Goal: Task Accomplishment & Management: Manage account settings

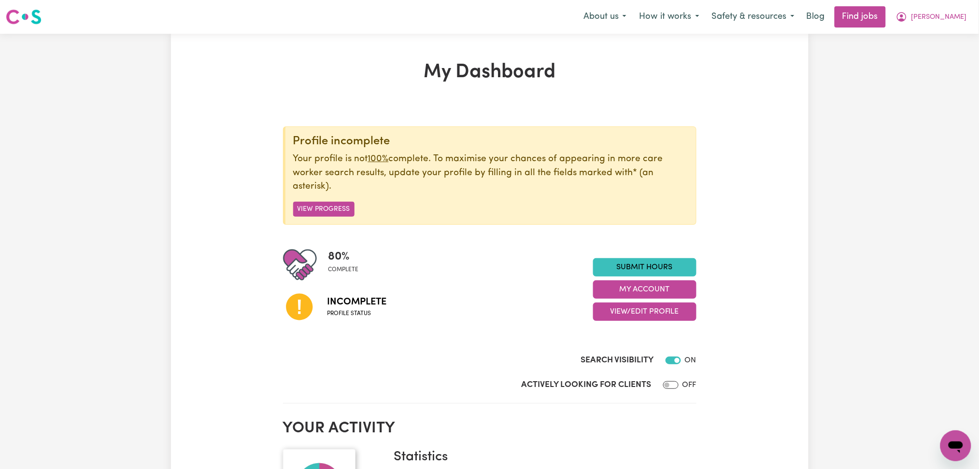
scroll to position [64, 0]
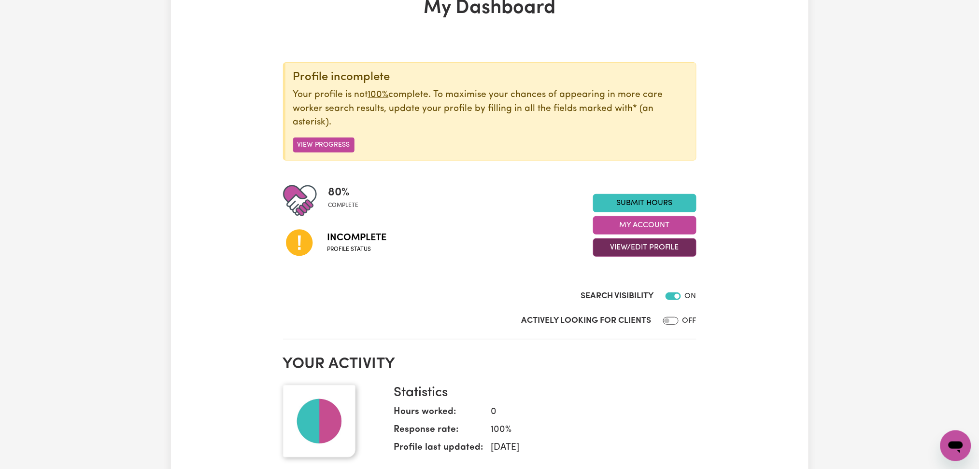
click at [607, 242] on button "View/Edit Profile" at bounding box center [644, 248] width 103 height 18
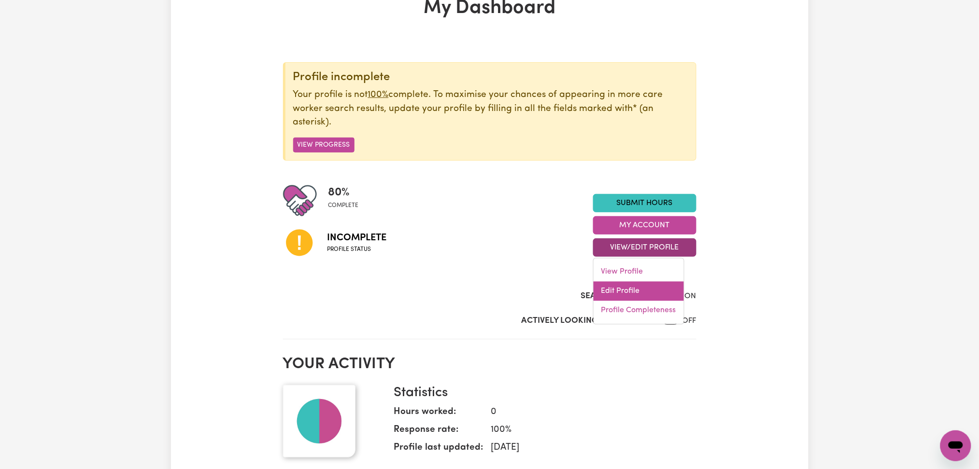
click at [602, 298] on link "Edit Profile" at bounding box center [638, 291] width 90 height 19
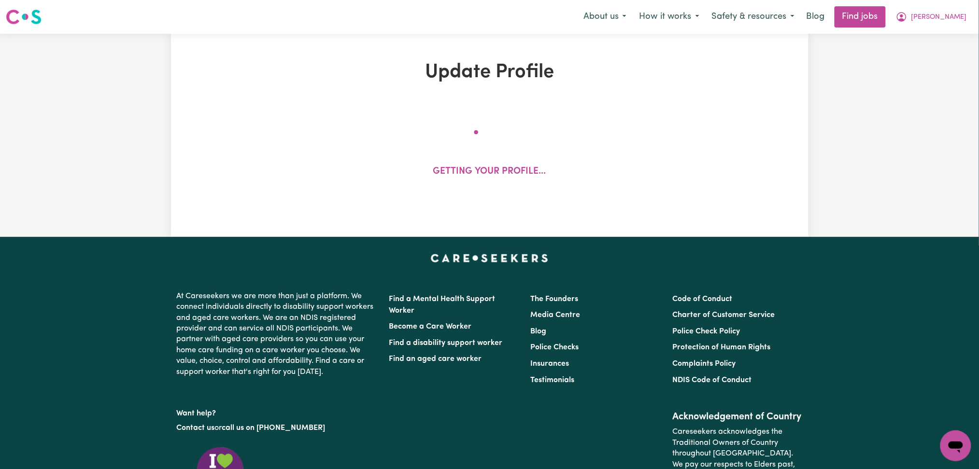
select select "[DEMOGRAPHIC_DATA]"
select select "Student Visa"
select select "Studying a healthcare related degree or qualification"
select select "37"
select select "40"
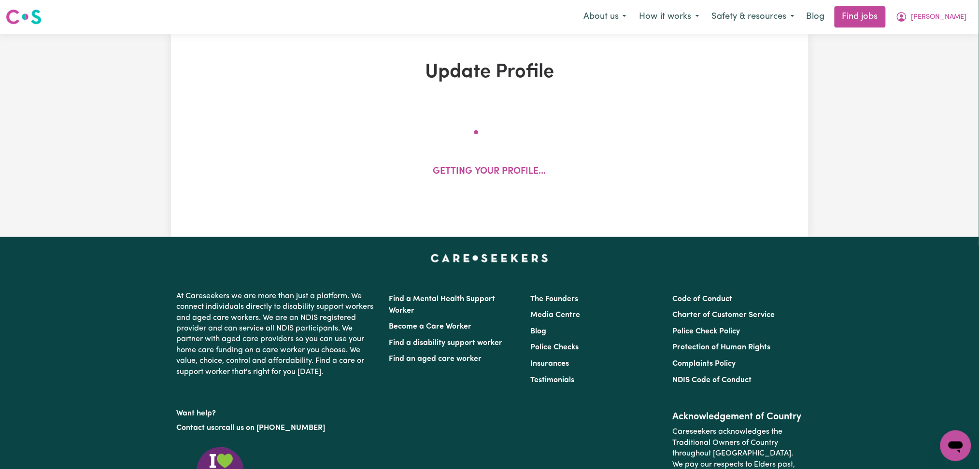
select select "40"
select select "45"
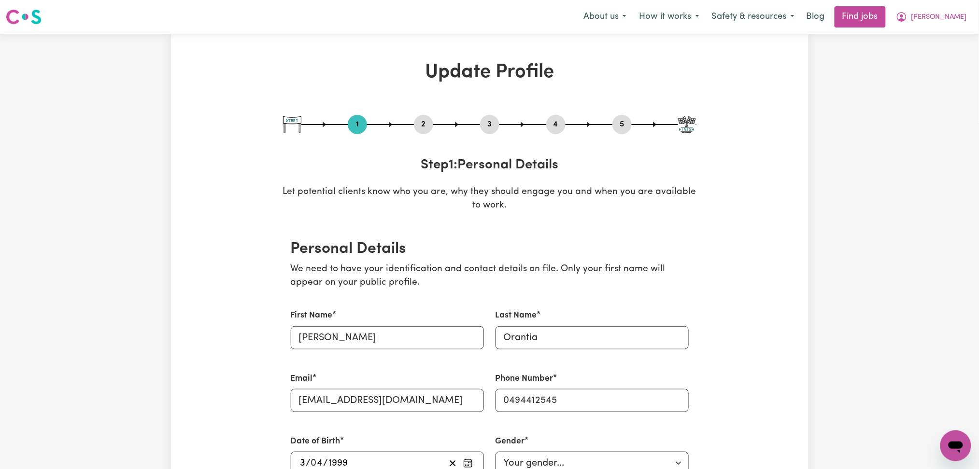
drag, startPoint x: 414, startPoint y: 123, endPoint x: 407, endPoint y: 129, distance: 10.0
click at [416, 123] on button "2" at bounding box center [423, 124] width 19 height 13
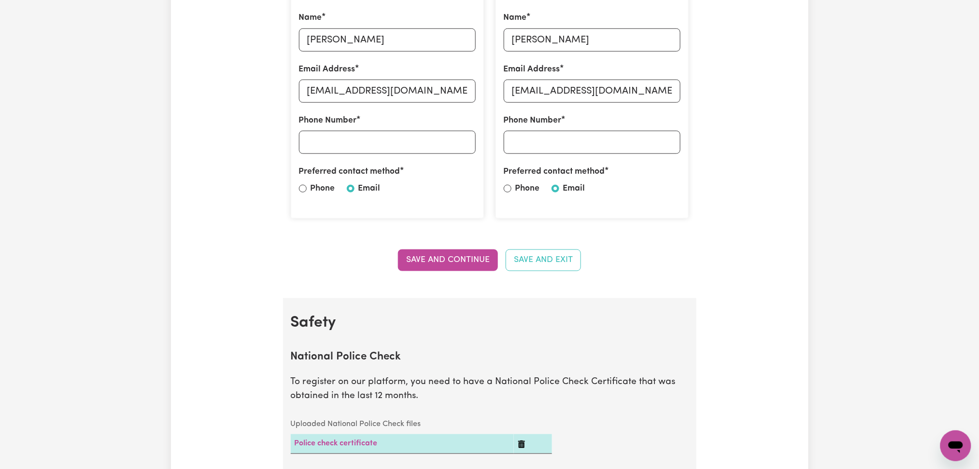
scroll to position [128, 0]
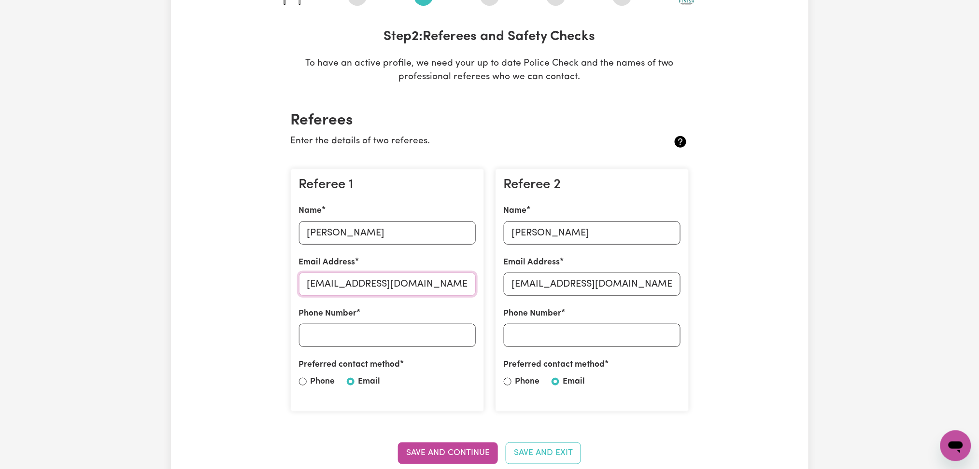
click at [351, 285] on input "[EMAIL_ADDRESS][DOMAIN_NAME]" at bounding box center [387, 284] width 177 height 23
click at [382, 226] on input "[PERSON_NAME]" at bounding box center [387, 233] width 177 height 23
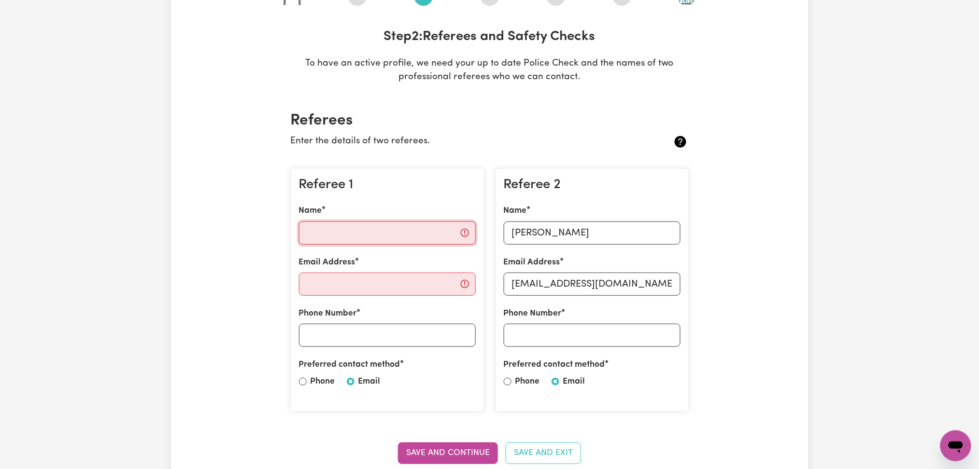
scroll to position [193, 0]
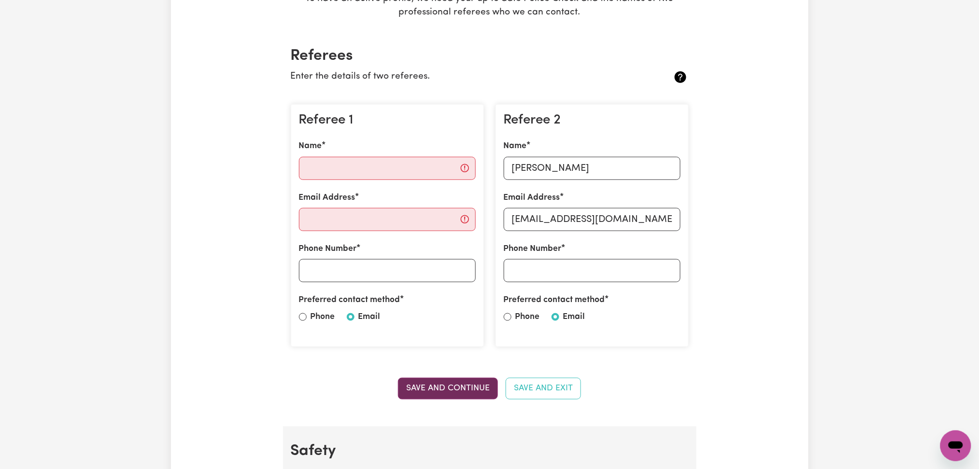
click at [444, 399] on button "Save and Continue" at bounding box center [448, 388] width 100 height 21
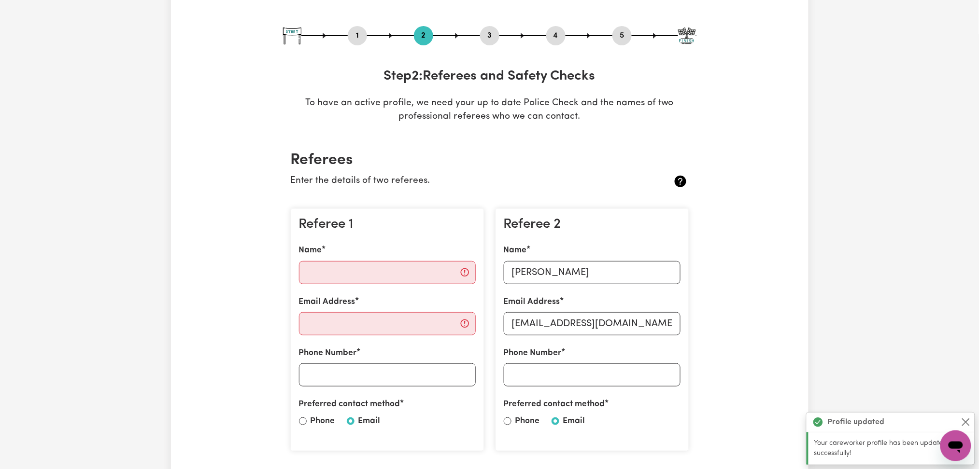
scroll to position [0, 0]
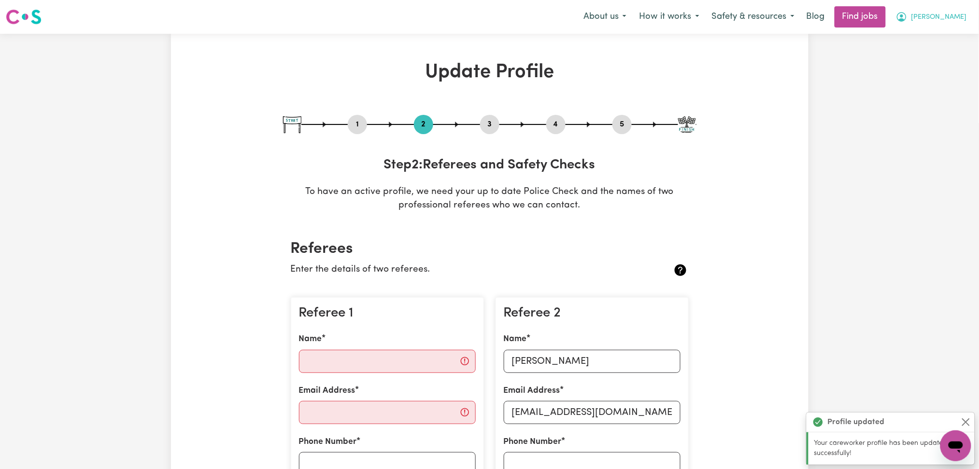
click at [956, 22] on span "[PERSON_NAME]" at bounding box center [939, 17] width 56 height 11
click at [934, 68] on link "Logout" at bounding box center [934, 74] width 76 height 18
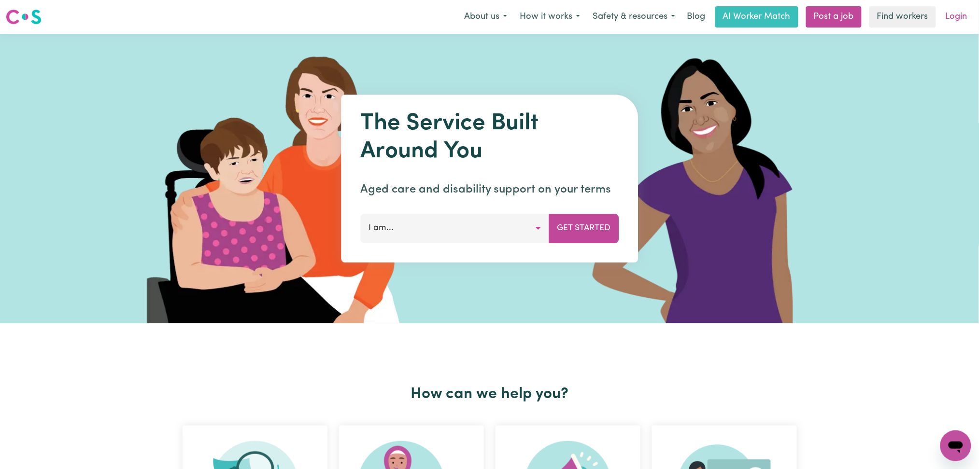
click at [959, 17] on link "Login" at bounding box center [956, 16] width 33 height 21
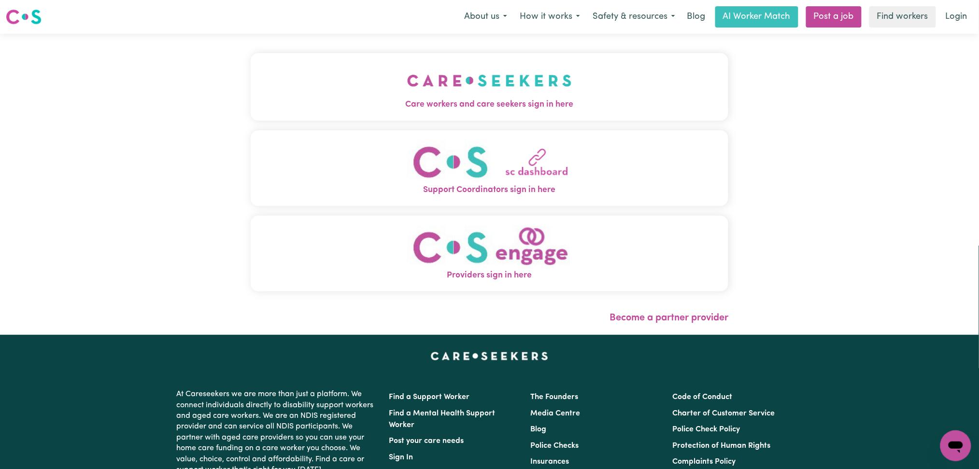
click at [407, 78] on img "Care workers and care seekers sign in here" at bounding box center [489, 81] width 165 height 36
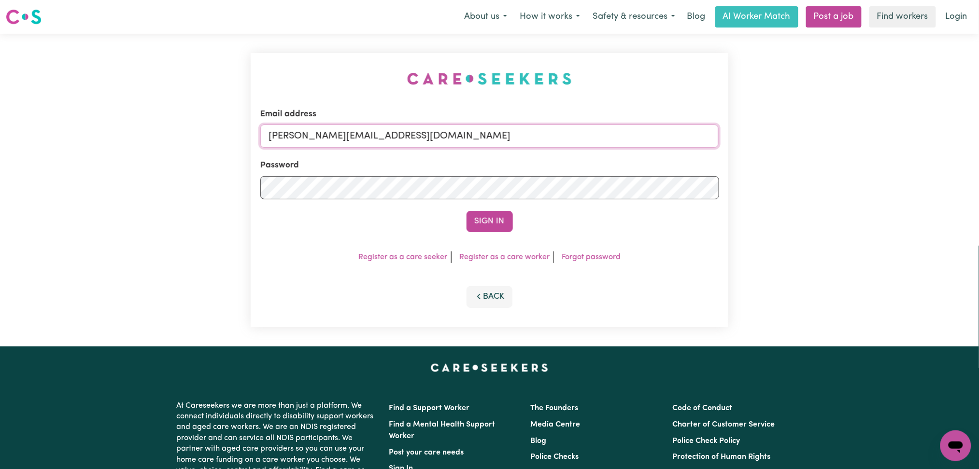
click at [348, 137] on input "[PERSON_NAME][EMAIL_ADDRESS][DOMAIN_NAME]" at bounding box center [489, 136] width 459 height 23
drag, startPoint x: 318, startPoint y: 132, endPoint x: 660, endPoint y: 132, distance: 342.3
click at [660, 132] on input "Superuser~[EMAIL_ADDRESS][DOMAIN_NAME]" at bounding box center [489, 136] width 459 height 23
type input "Superuser~[EMAIL_ADDRESS][DOMAIN_NAME]"
click at [495, 218] on button "Sign In" at bounding box center [489, 221] width 46 height 21
